Goal: Check status: Check status

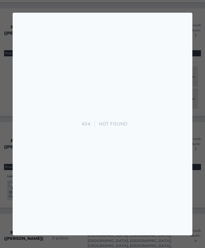
click at [200, 87] on div at bounding box center [102, 124] width 205 height 248
click at [195, 64] on div at bounding box center [102, 124] width 205 height 248
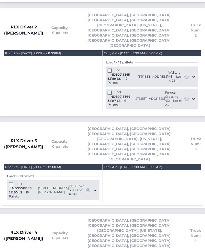
click at [201, 228] on span "Truck Num: 4" at bounding box center [196, 235] width 11 height 15
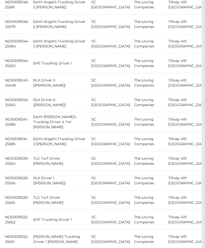
scroll to position [512, 3]
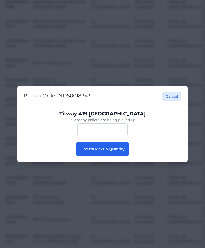
click at [123, 151] on span "Update Pickup Quantity" at bounding box center [103, 149] width 44 height 5
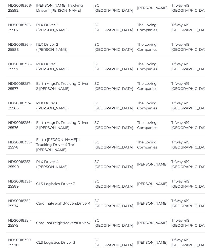
scroll to position [274, 0]
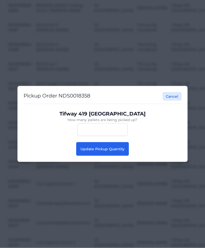
scroll to position [274, 0]
click at [119, 144] on button "Update Pickup Quantity" at bounding box center [102, 149] width 53 height 14
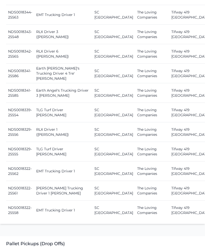
scroll to position [611, 0]
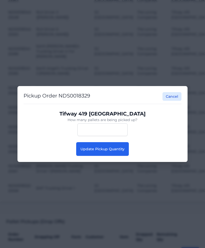
click at [116, 151] on span "Update Pickup Quantity" at bounding box center [103, 149] width 44 height 5
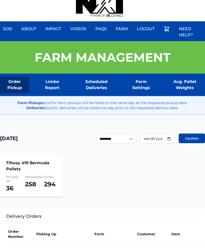
scroll to position [11, 0]
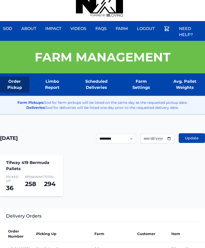
click at [188, 2] on div "Sod About Impact Videos FAQs Need Help? Farm My Account Logout" at bounding box center [102, 5] width 205 height 32
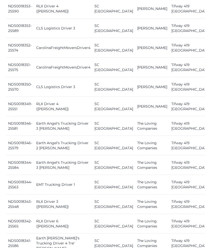
scroll to position [420, 0]
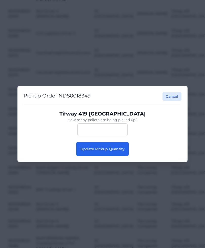
click at [122, 156] on button "Update Pickup Quantity" at bounding box center [102, 149] width 53 height 14
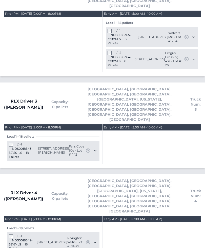
scroll to position [1039, 0]
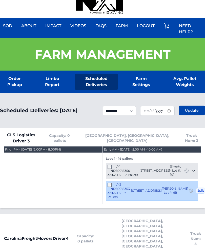
scroll to position [0, 0]
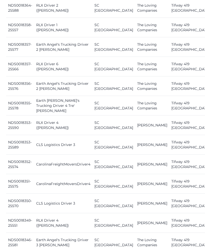
scroll to position [316, 0]
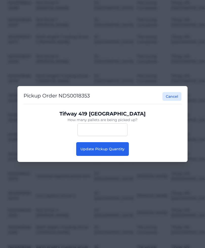
click at [126, 153] on button "Update Pickup Quantity" at bounding box center [102, 149] width 53 height 14
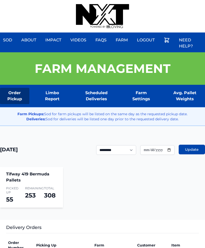
scroll to position [0, 1]
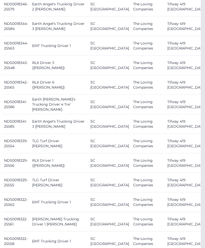
scroll to position [588, 4]
